Goal: Task Accomplishment & Management: Manage account settings

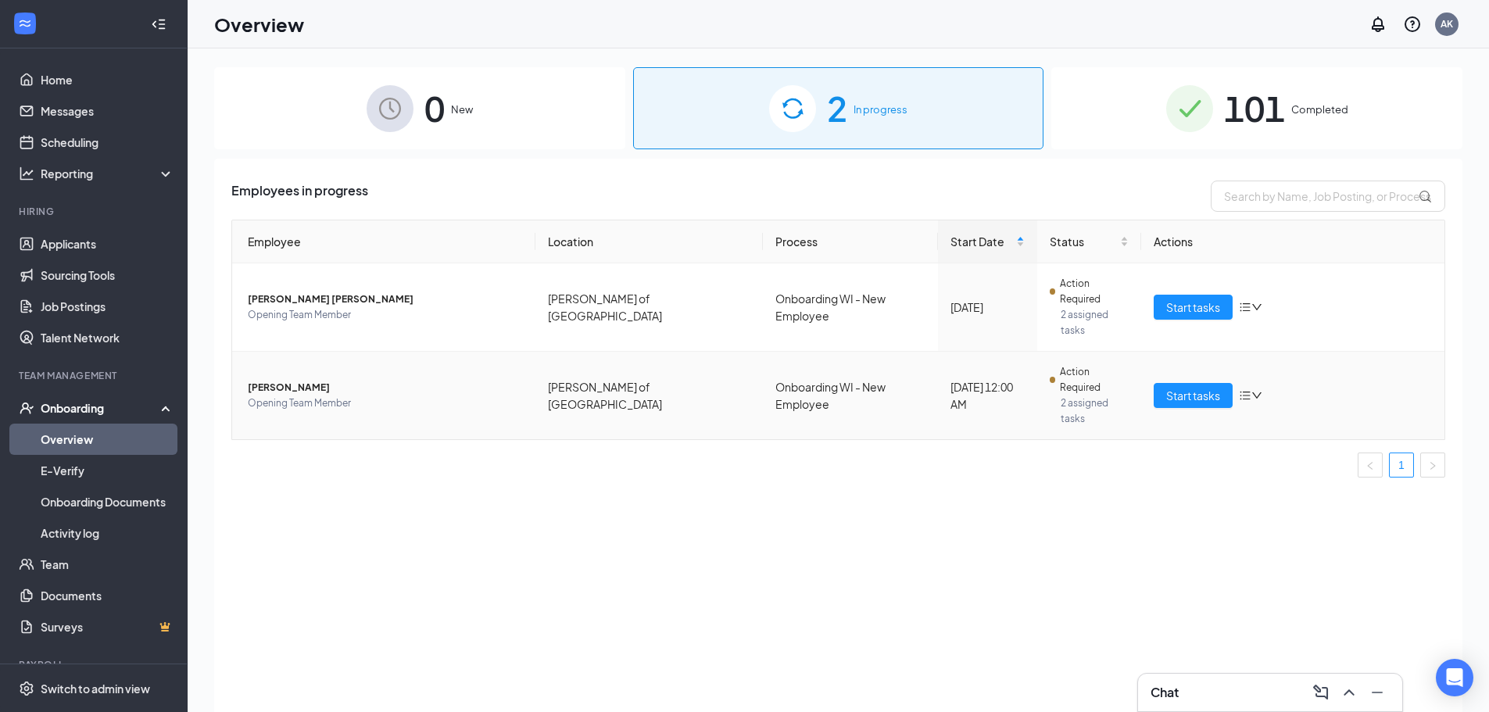
click at [356, 380] on span "[PERSON_NAME]" at bounding box center [385, 388] width 275 height 16
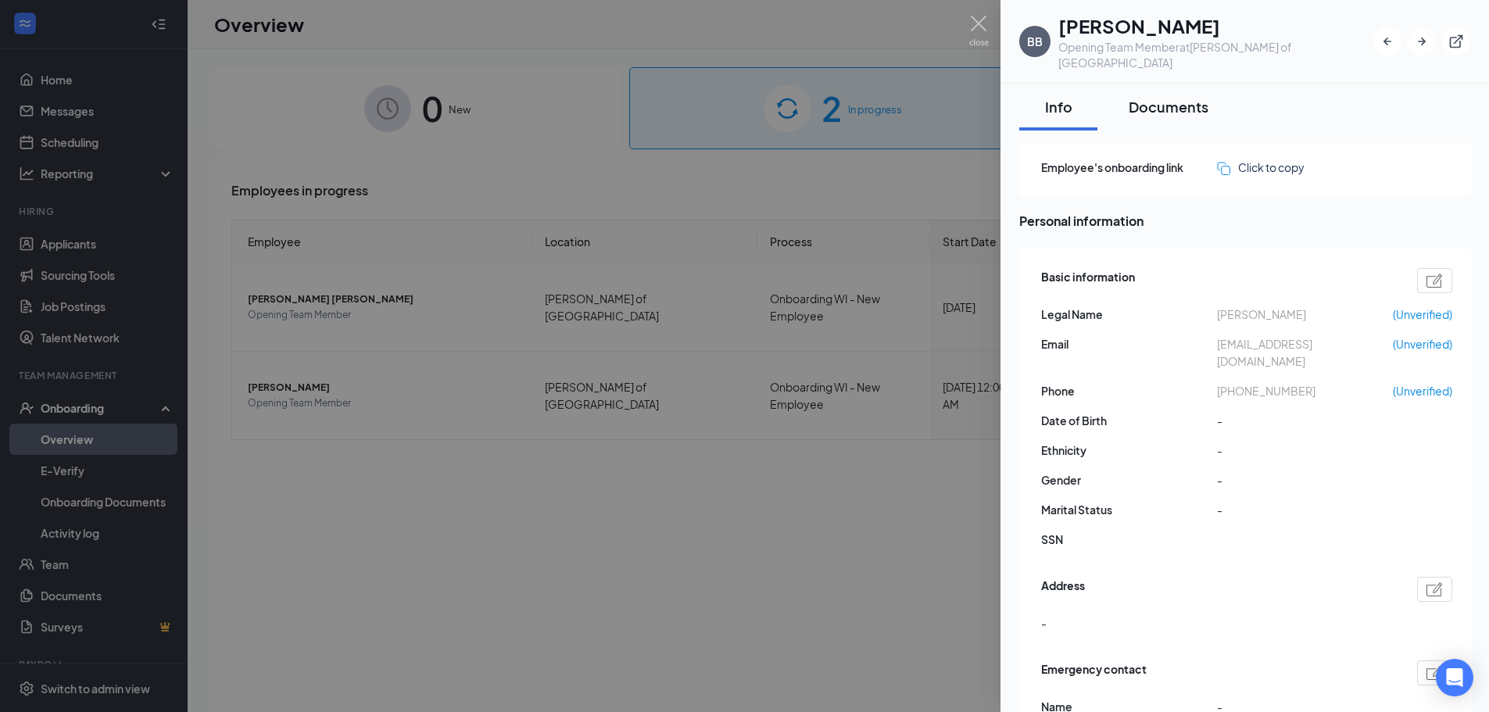
click at [1162, 97] on div "Documents" at bounding box center [1169, 107] width 80 height 20
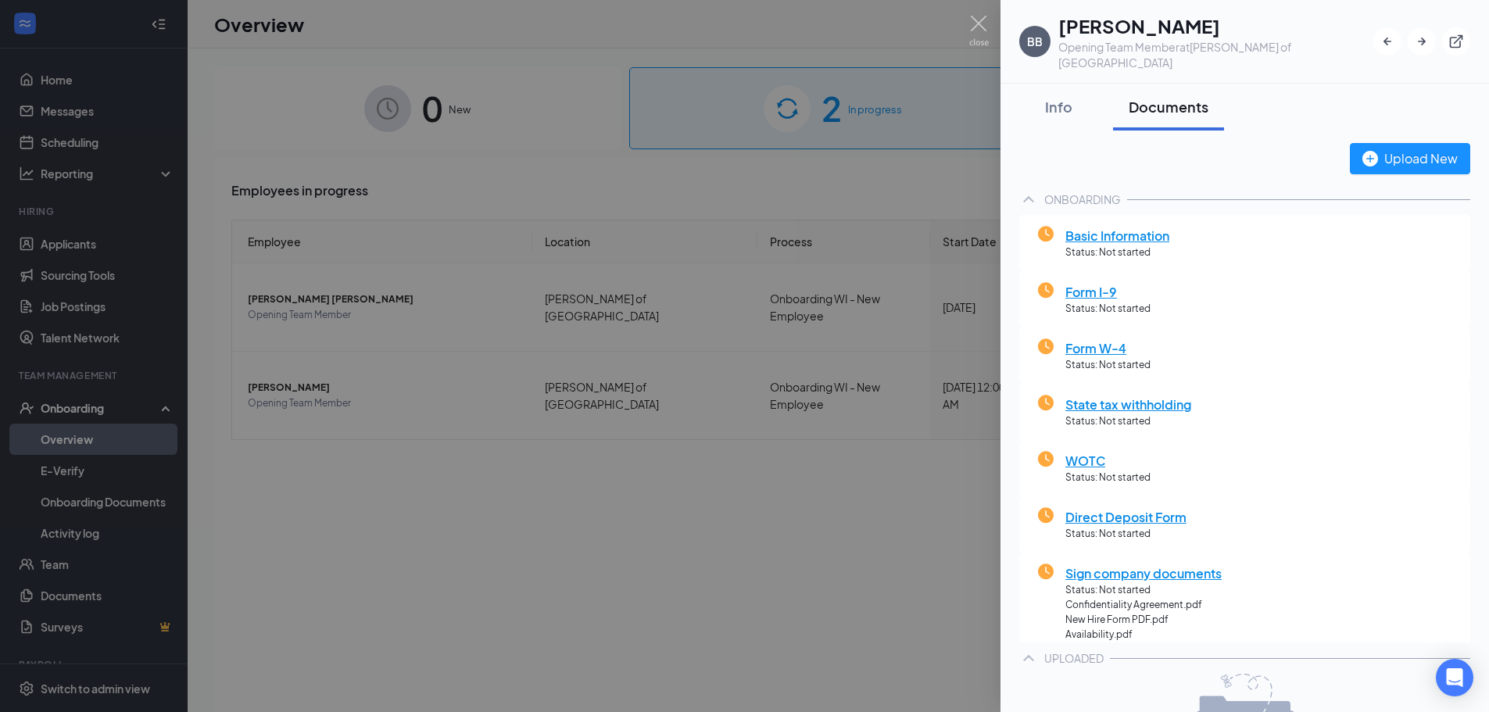
click at [668, 597] on div at bounding box center [744, 356] width 1489 height 712
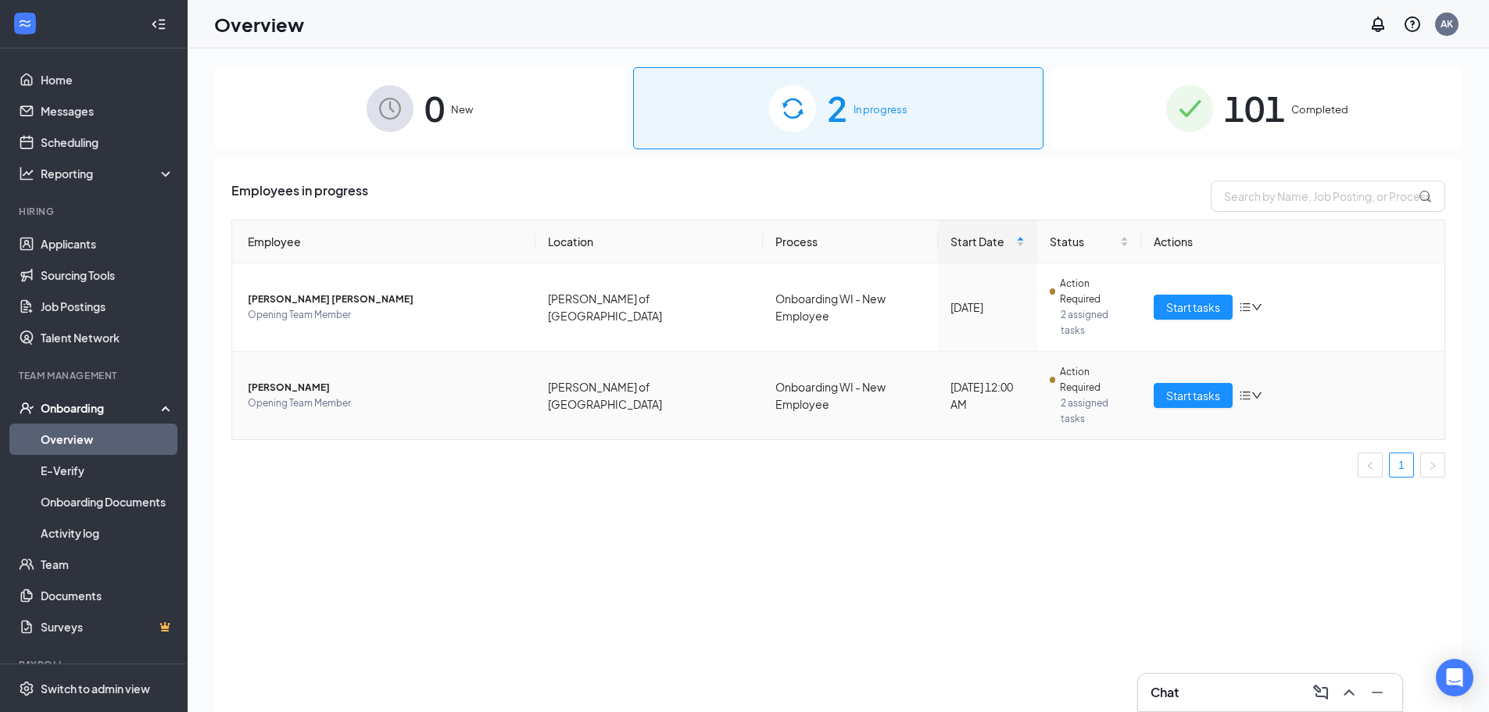
click at [276, 380] on span "[PERSON_NAME]" at bounding box center [385, 388] width 275 height 16
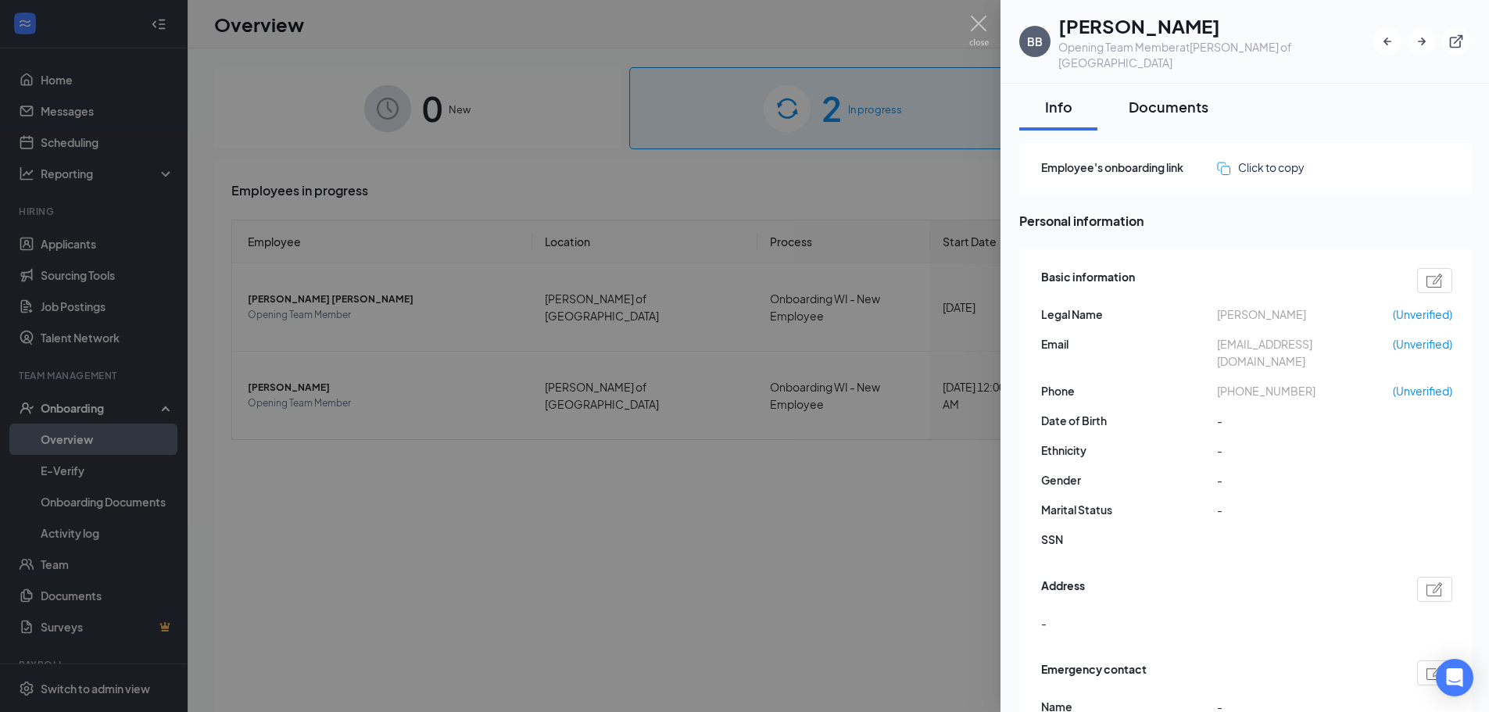
click at [1171, 97] on div "Documents" at bounding box center [1169, 107] width 80 height 20
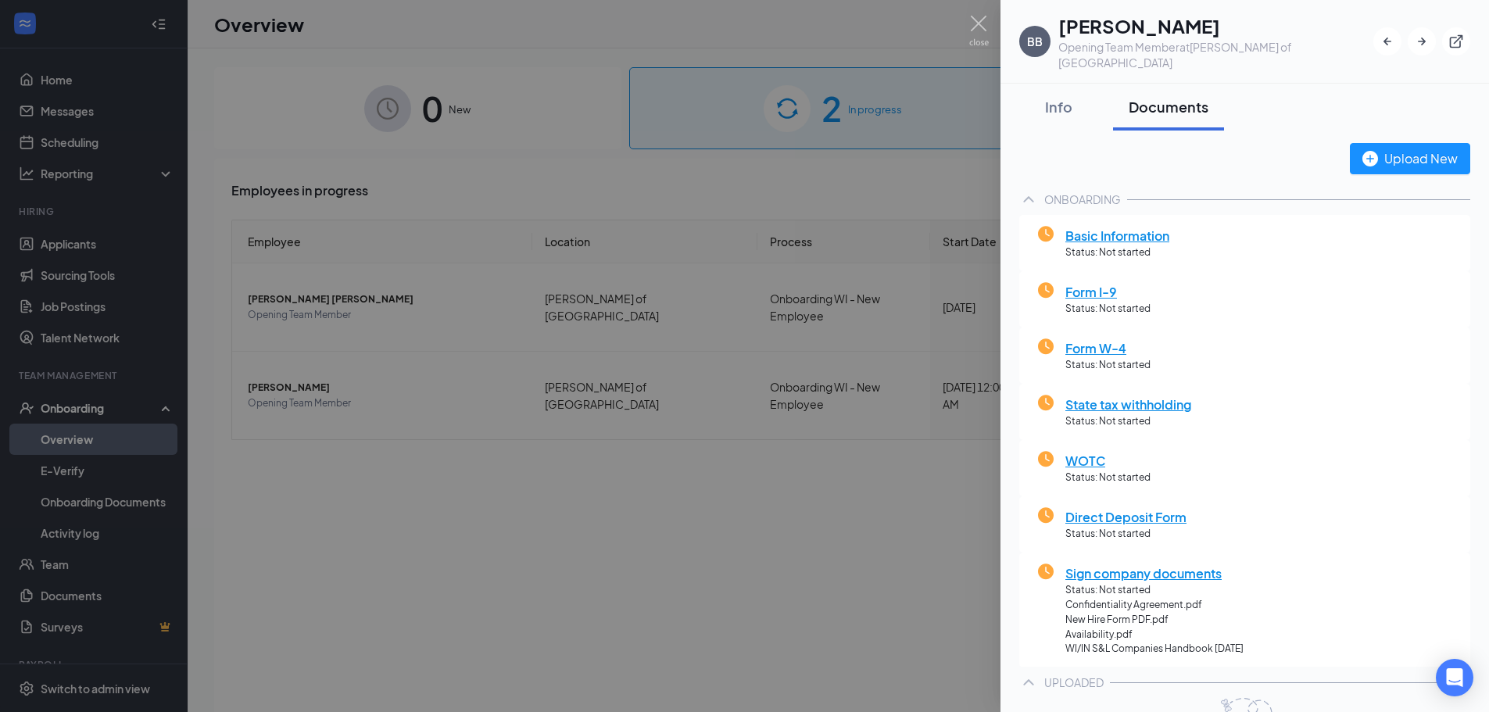
click at [940, 340] on div at bounding box center [744, 356] width 1489 height 712
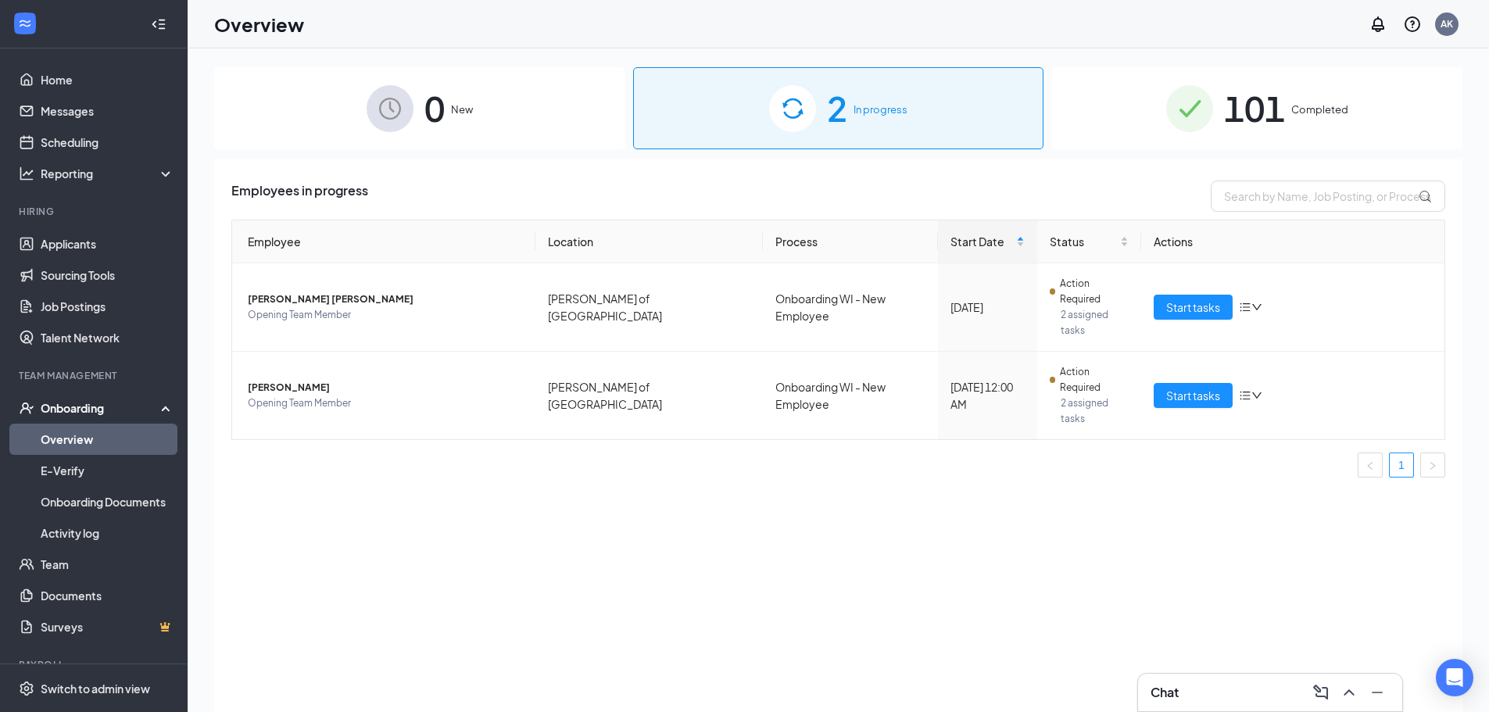
click at [222, 290] on div "Employees in progress Employee Location Process Start Date Status Actions [PERS…" at bounding box center [838, 455] width 1248 height 593
click at [286, 292] on span "[PERSON_NAME] [PERSON_NAME]" at bounding box center [385, 300] width 275 height 16
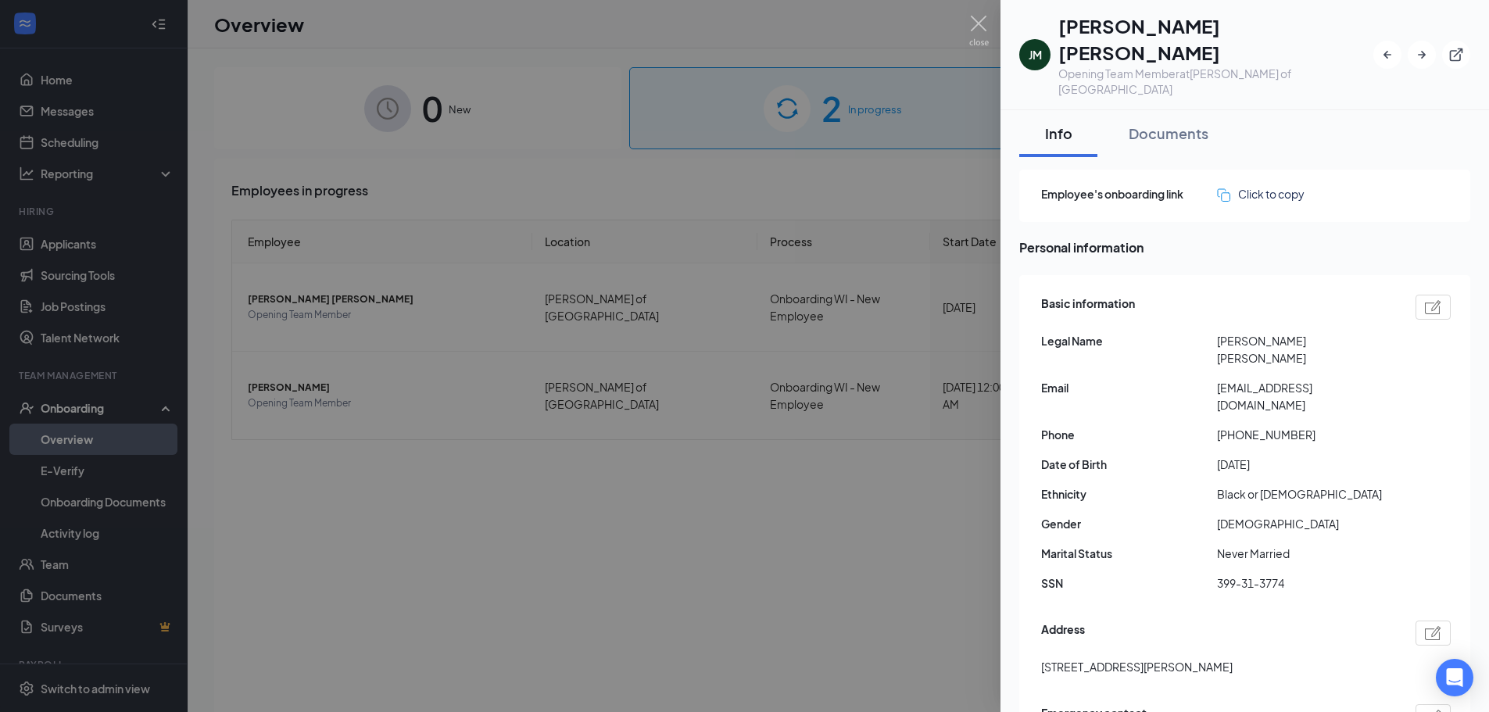
click at [527, 189] on div at bounding box center [744, 356] width 1489 height 712
